Goal: Book appointment/travel/reservation

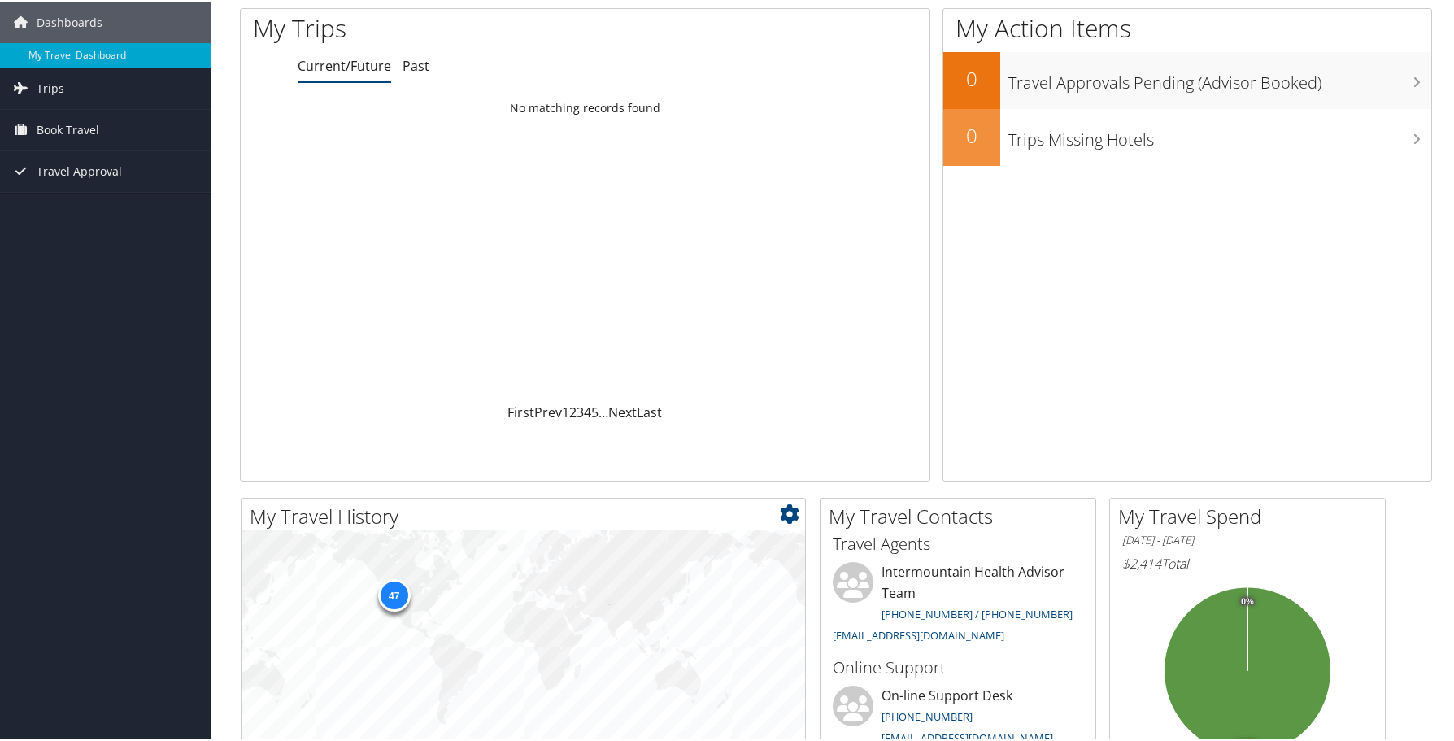
scroll to position [58, 0]
click at [63, 128] on span "Book Travel" at bounding box center [68, 127] width 63 height 41
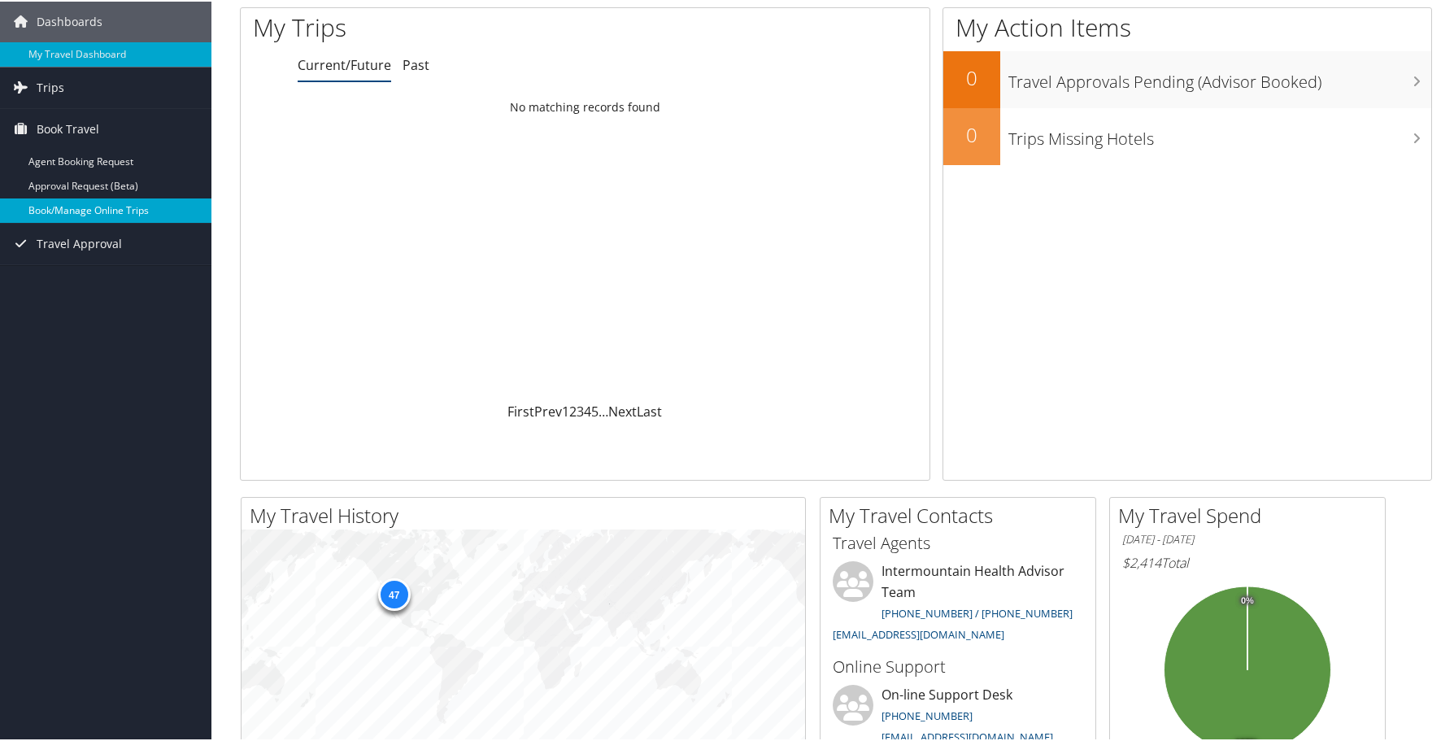
click at [113, 205] on link "Book/Manage Online Trips" at bounding box center [105, 209] width 211 height 24
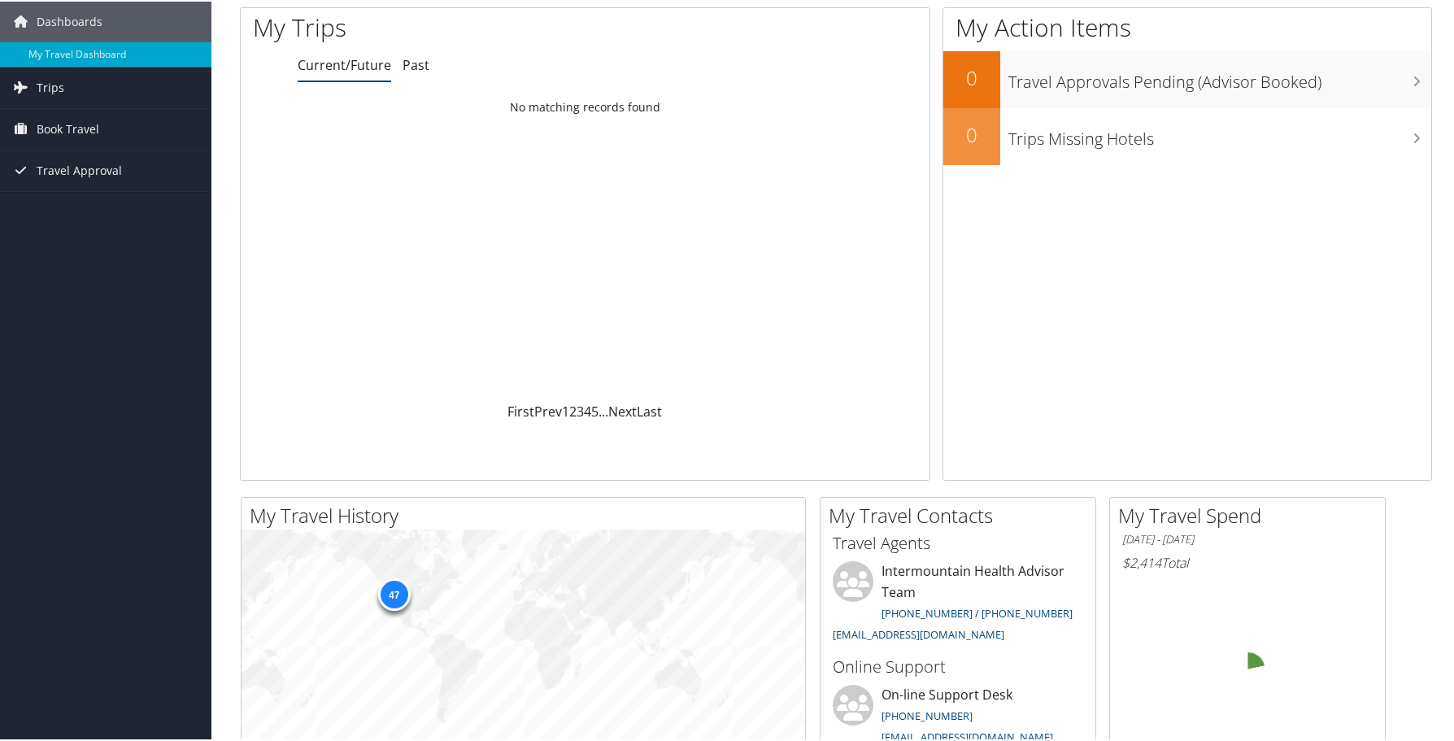
scroll to position [58, 0]
